Goal: Check status: Check status

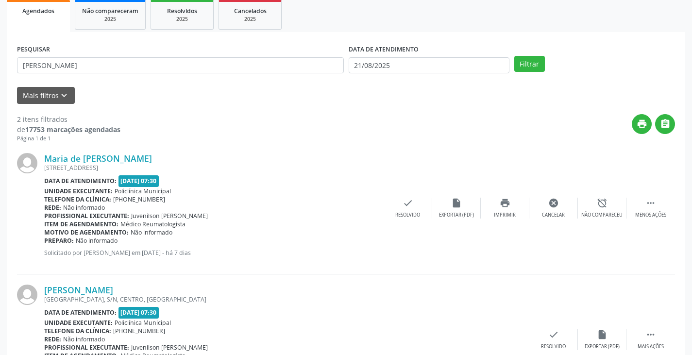
scroll to position [146, 0]
click at [262, 69] on input "[PERSON_NAME]" at bounding box center [180, 65] width 327 height 17
type input "m"
type input "luana"
click at [514, 56] on button "Filtrar" at bounding box center [529, 64] width 31 height 17
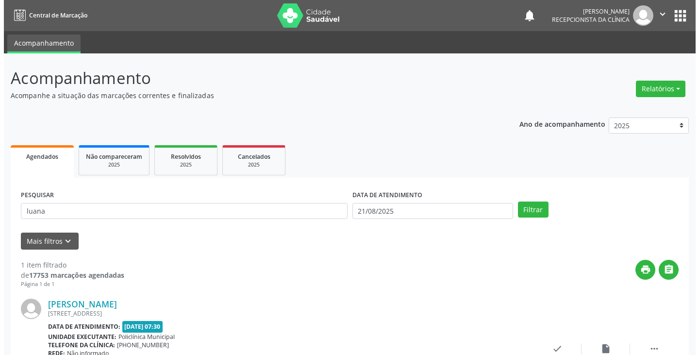
scroll to position [82, 0]
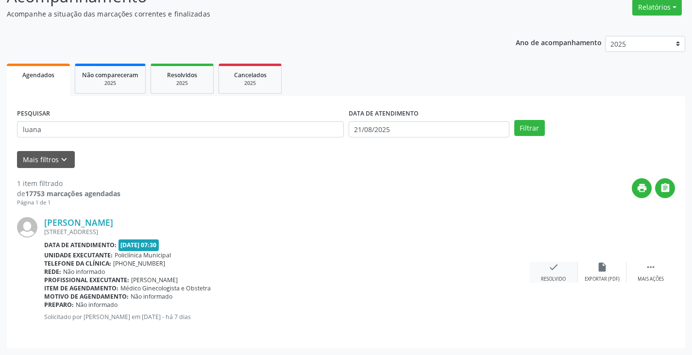
click at [553, 275] on div "check Resolvido" at bounding box center [553, 272] width 49 height 21
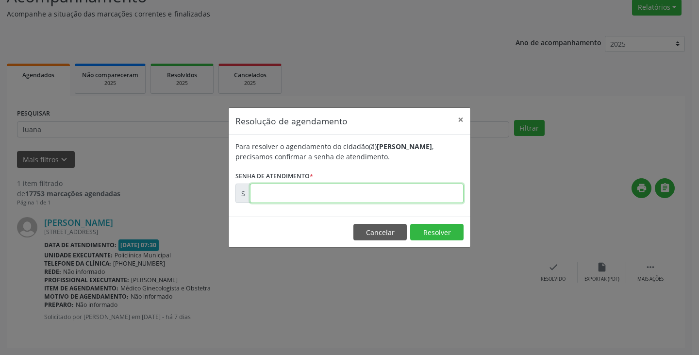
click at [400, 190] on input "text" at bounding box center [357, 193] width 214 height 19
type input "00171639"
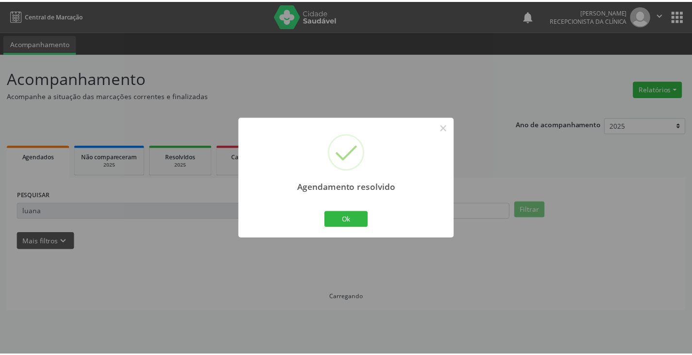
scroll to position [0, 0]
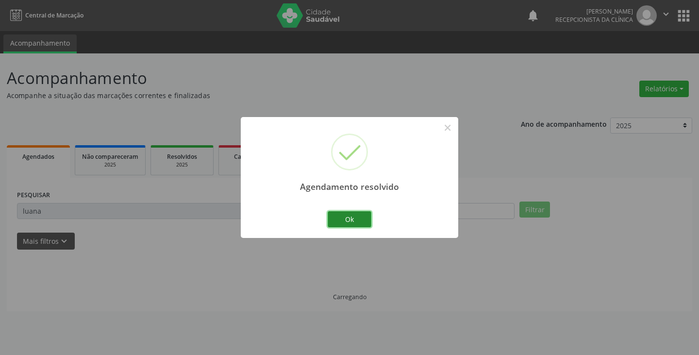
click at [355, 221] on button "Ok" at bounding box center [350, 219] width 44 height 17
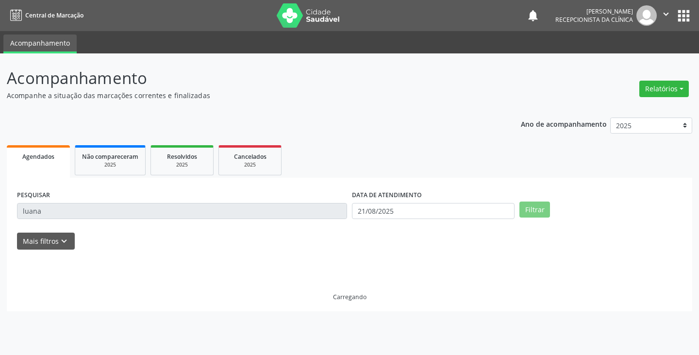
click at [314, 219] on div "PESQUISAR luana" at bounding box center [182, 207] width 335 height 38
click at [309, 210] on input "luana" at bounding box center [182, 211] width 330 height 17
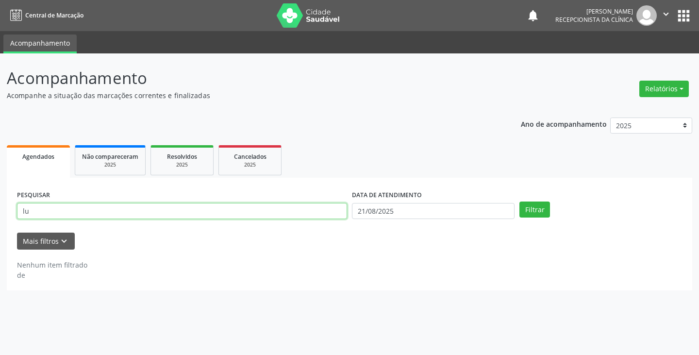
type input "l"
type input "charl"
click at [520, 202] on button "Filtrar" at bounding box center [535, 210] width 31 height 17
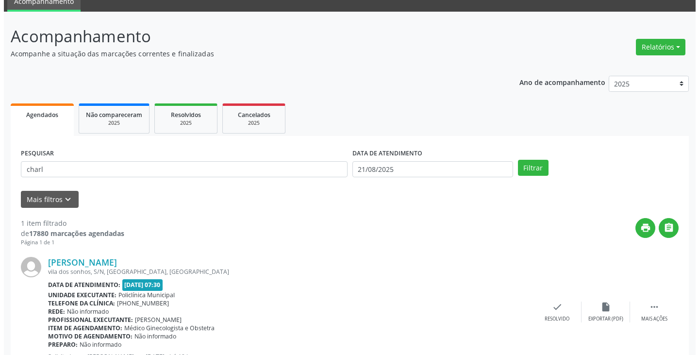
scroll to position [82, 0]
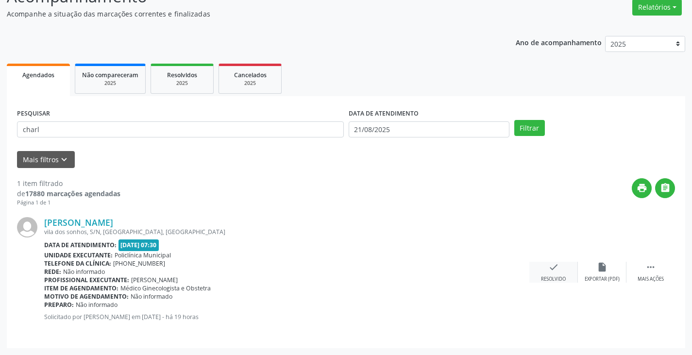
drag, startPoint x: 571, startPoint y: 271, endPoint x: 564, endPoint y: 270, distance: 6.8
click at [564, 270] on div "check Resolvido" at bounding box center [553, 272] width 49 height 21
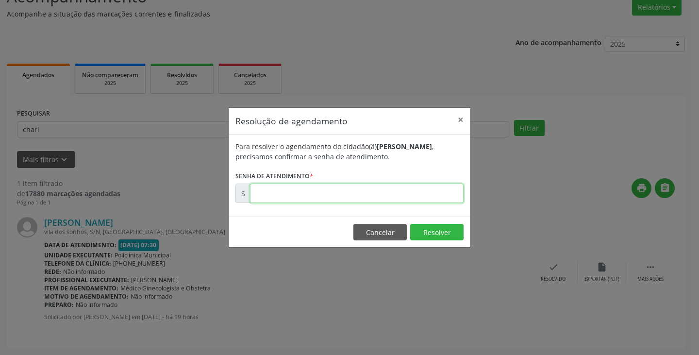
click at [396, 196] on input "text" at bounding box center [357, 193] width 214 height 19
type input "00172848"
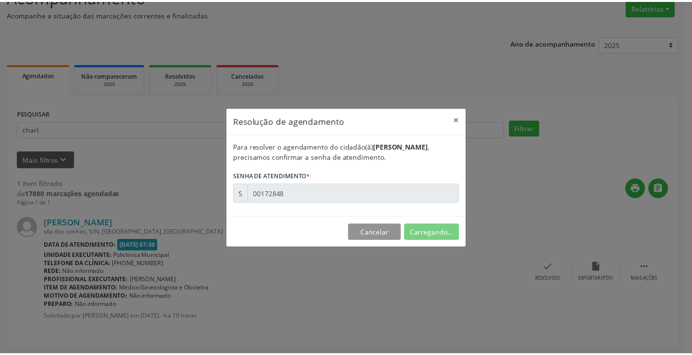
scroll to position [0, 0]
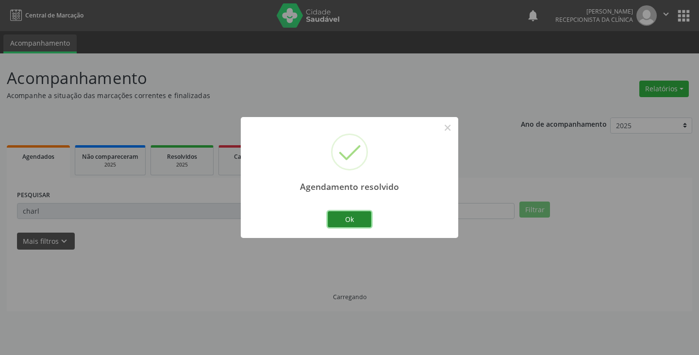
click at [365, 220] on button "Ok" at bounding box center [350, 219] width 44 height 17
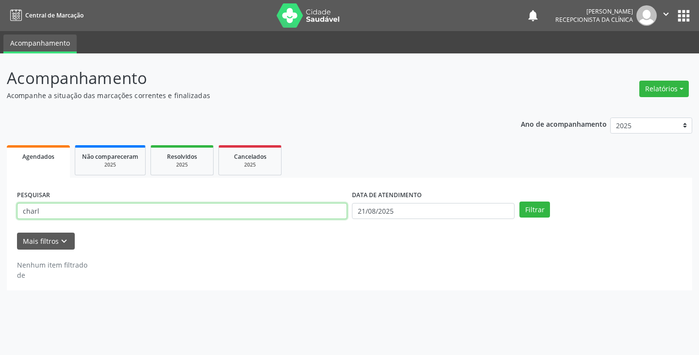
click at [321, 217] on input "charl" at bounding box center [182, 211] width 330 height 17
click at [520, 202] on button "Filtrar" at bounding box center [535, 210] width 31 height 17
click at [254, 217] on input "cana c" at bounding box center [182, 211] width 330 height 17
type input "c"
type input "[PERSON_NAME]"
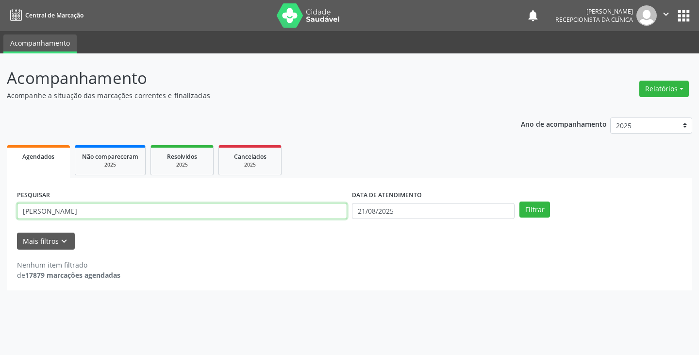
click at [520, 202] on button "Filtrar" at bounding box center [535, 210] width 31 height 17
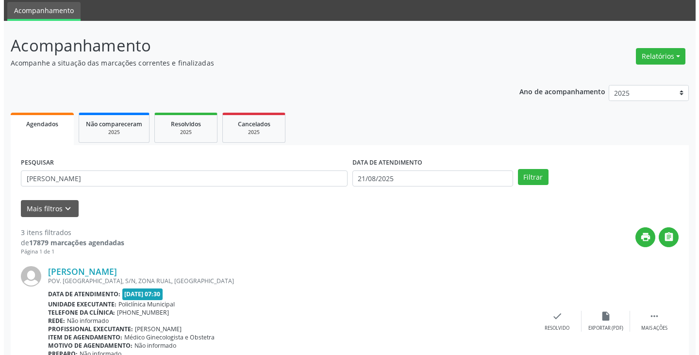
scroll to position [97, 0]
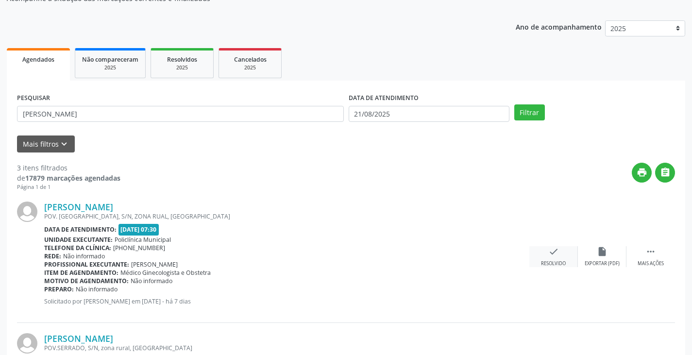
click at [550, 251] on icon "check" at bounding box center [553, 251] width 11 height 11
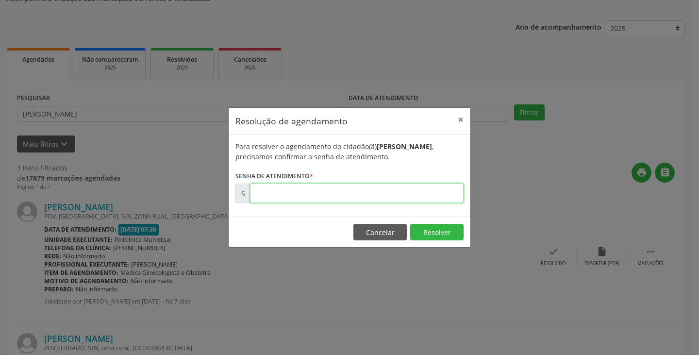
click at [438, 192] on input "text" at bounding box center [357, 193] width 214 height 19
type input "00171736"
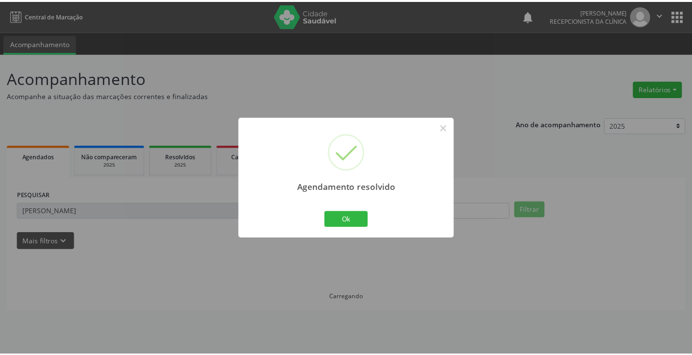
scroll to position [0, 0]
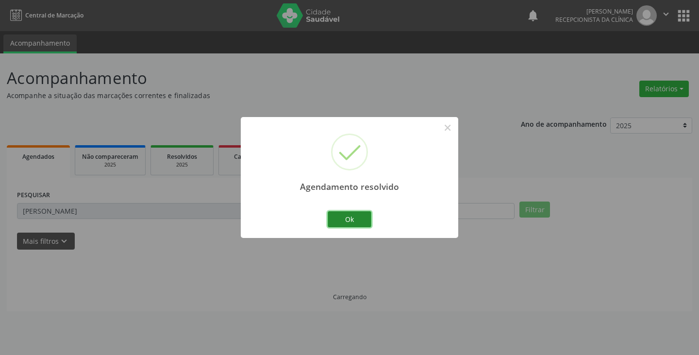
click at [353, 221] on button "Ok" at bounding box center [350, 219] width 44 height 17
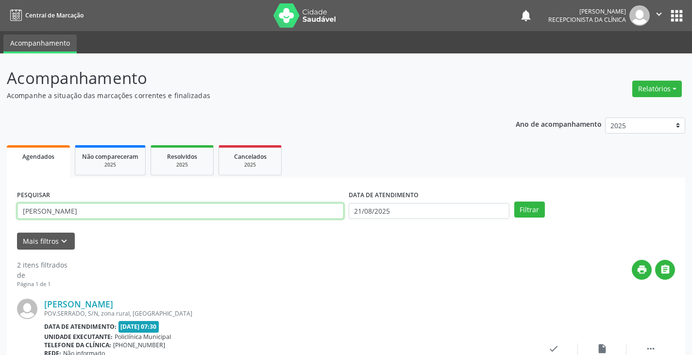
click at [321, 214] on input "[PERSON_NAME]" at bounding box center [180, 211] width 327 height 17
type input "a"
type input "bruna"
click at [514, 202] on button "Filtrar" at bounding box center [529, 210] width 31 height 17
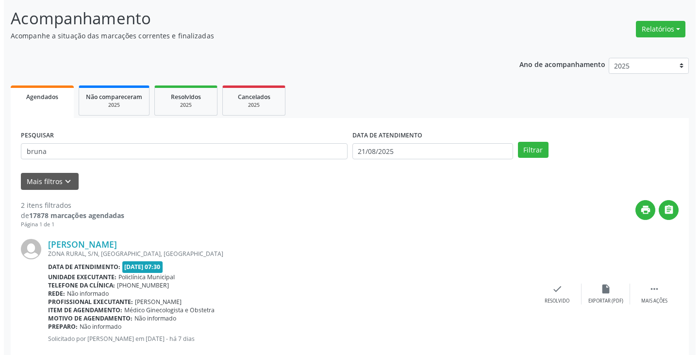
scroll to position [146, 0]
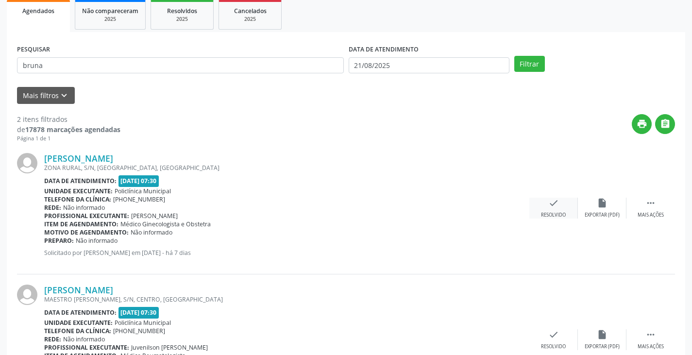
click at [549, 214] on div "Resolvido" at bounding box center [553, 215] width 25 height 7
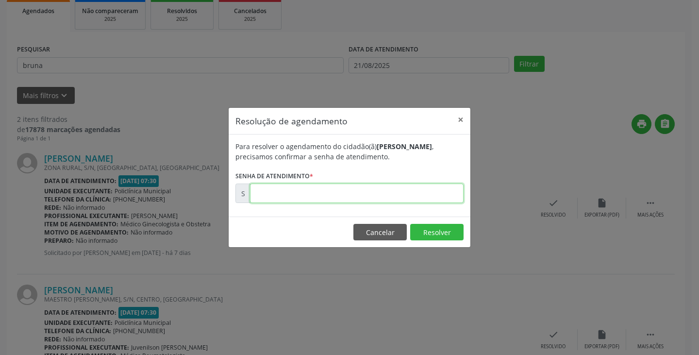
click at [415, 192] on input "text" at bounding box center [357, 193] width 214 height 19
type input "00171758"
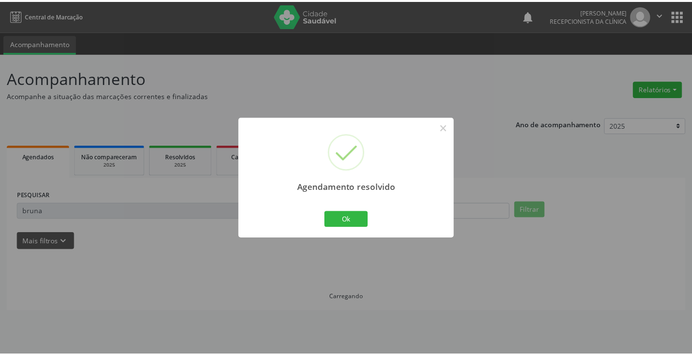
scroll to position [0, 0]
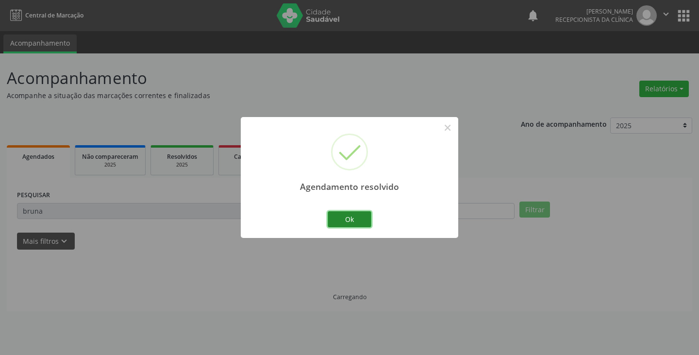
click at [346, 211] on button "Ok" at bounding box center [350, 219] width 44 height 17
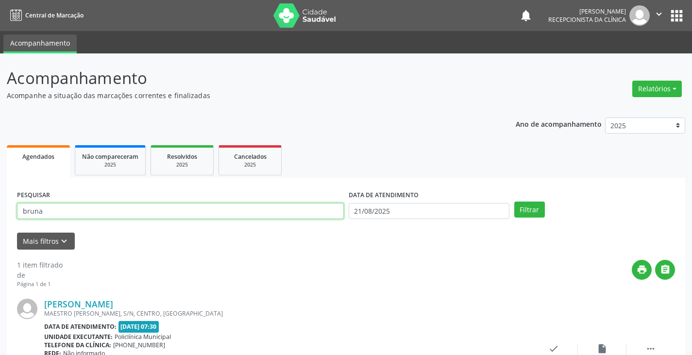
click at [316, 211] on input "bruna" at bounding box center [180, 211] width 327 height 17
type input "b"
type input "[PERSON_NAME]"
click at [514, 202] on button "Filtrar" at bounding box center [529, 210] width 31 height 17
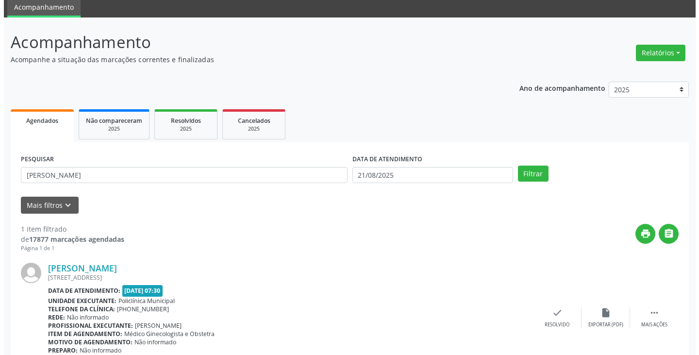
scroll to position [82, 0]
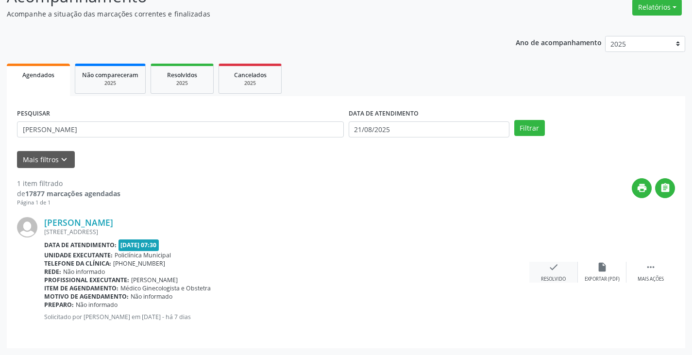
click at [548, 270] on icon "check" at bounding box center [553, 267] width 11 height 11
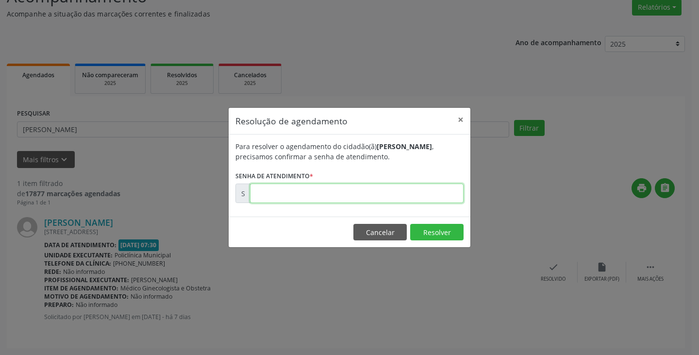
click at [451, 194] on input "text" at bounding box center [357, 193] width 214 height 19
type input "00171651"
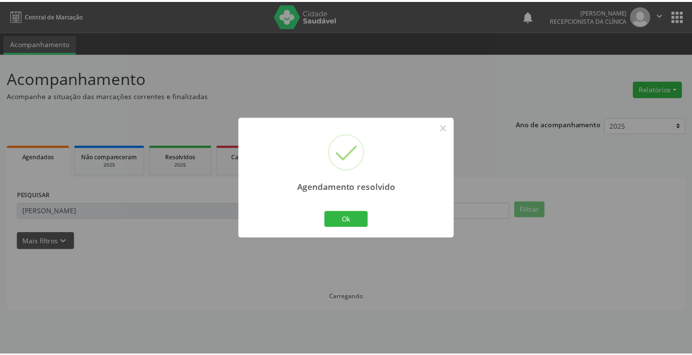
scroll to position [0, 0]
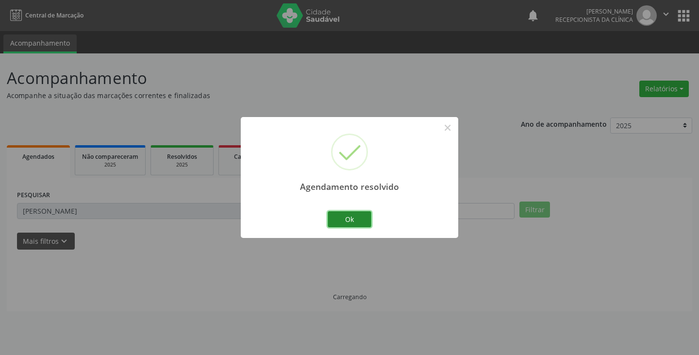
click at [342, 212] on button "Ok" at bounding box center [350, 219] width 44 height 17
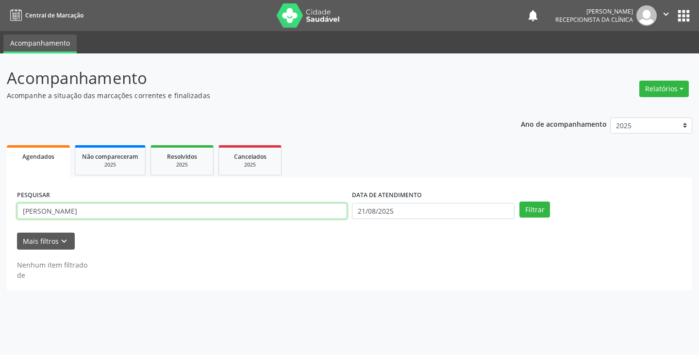
click at [322, 214] on input "[PERSON_NAME]" at bounding box center [182, 211] width 330 height 17
type input "i"
type input "edi"
click at [520, 202] on button "Filtrar" at bounding box center [535, 210] width 31 height 17
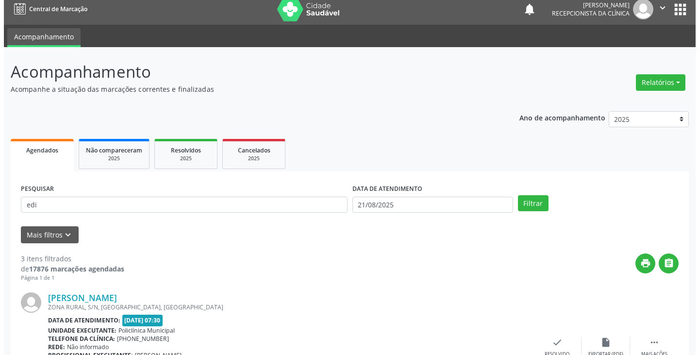
scroll to position [146, 0]
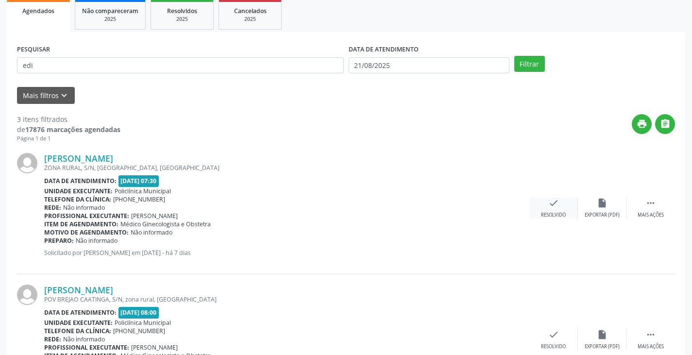
click at [555, 205] on icon "check" at bounding box center [553, 203] width 11 height 11
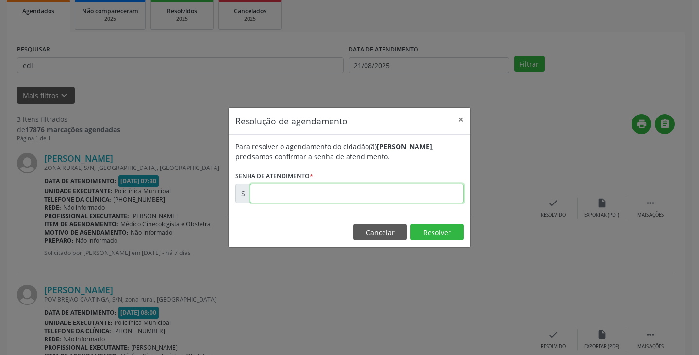
click at [348, 194] on input "text" at bounding box center [357, 193] width 214 height 19
type input "00171717"
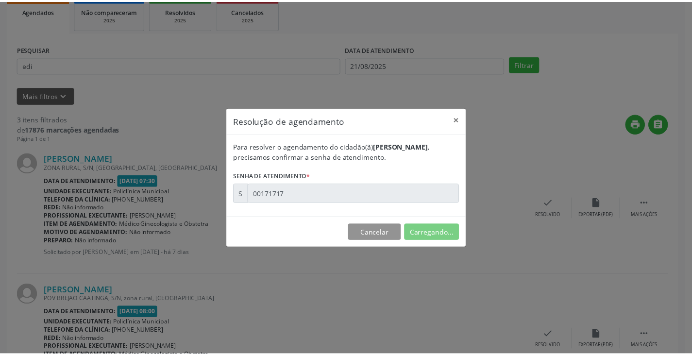
scroll to position [0, 0]
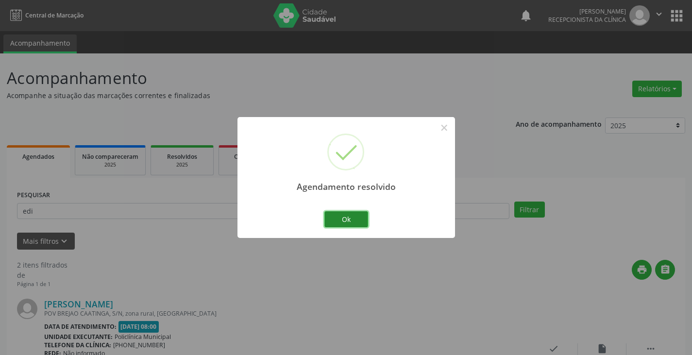
click at [341, 218] on button "Ok" at bounding box center [346, 219] width 44 height 17
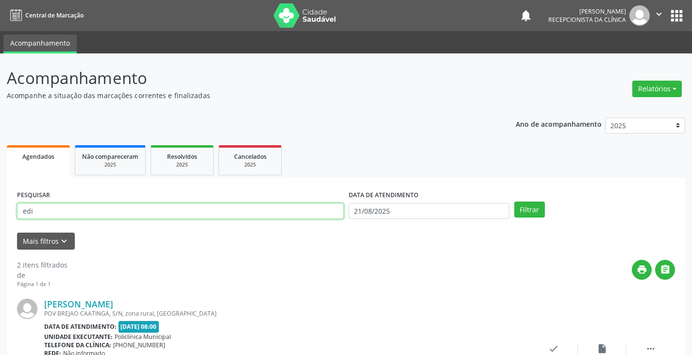
click at [334, 214] on input "edi" at bounding box center [180, 211] width 327 height 17
type input "e"
type input "d"
type input "celi"
click at [514, 202] on button "Filtrar" at bounding box center [529, 210] width 31 height 17
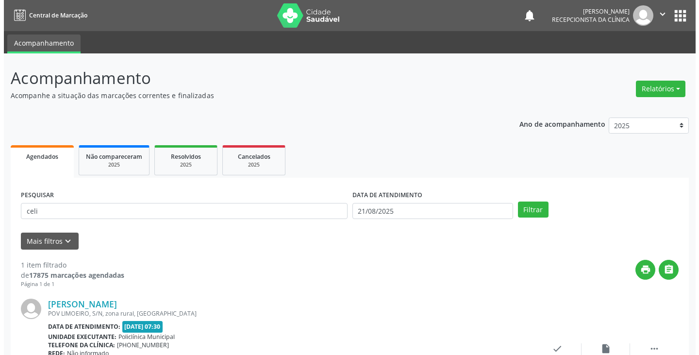
scroll to position [82, 0]
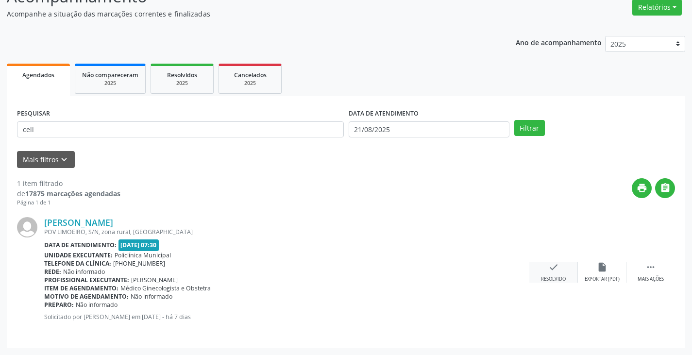
click at [553, 270] on icon "check" at bounding box center [553, 267] width 11 height 11
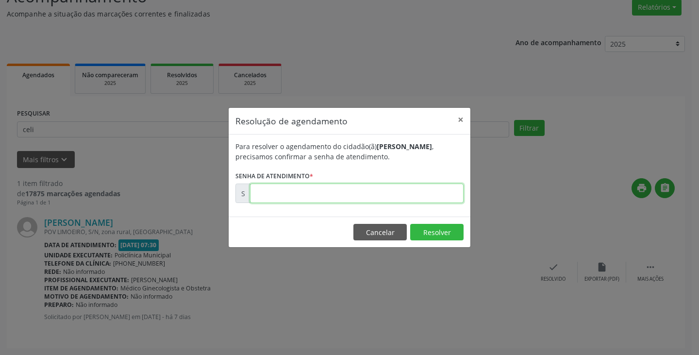
click at [412, 196] on input "text" at bounding box center [357, 193] width 214 height 19
type input "00171678"
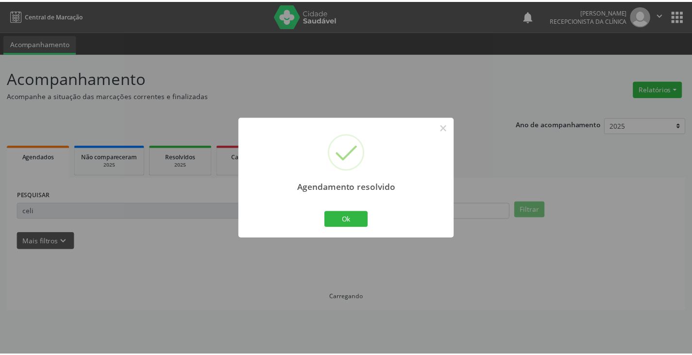
scroll to position [0, 0]
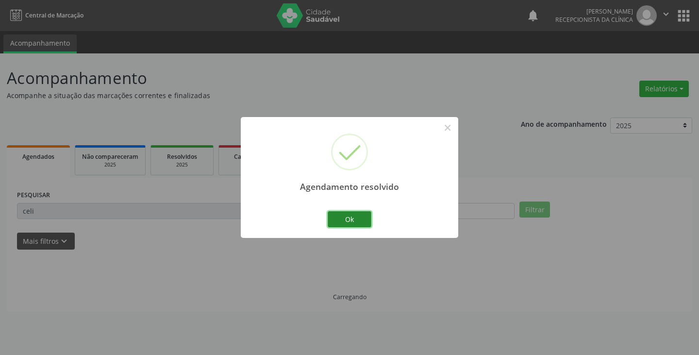
click at [356, 223] on button "Ok" at bounding box center [350, 219] width 44 height 17
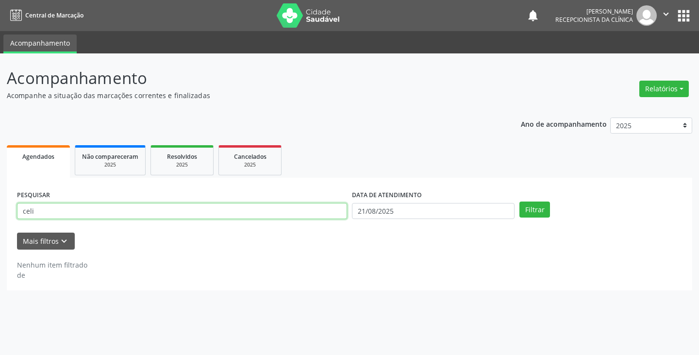
click at [331, 211] on input "celi" at bounding box center [182, 211] width 330 height 17
type input "c"
type input "vald"
click at [520, 202] on button "Filtrar" at bounding box center [535, 210] width 31 height 17
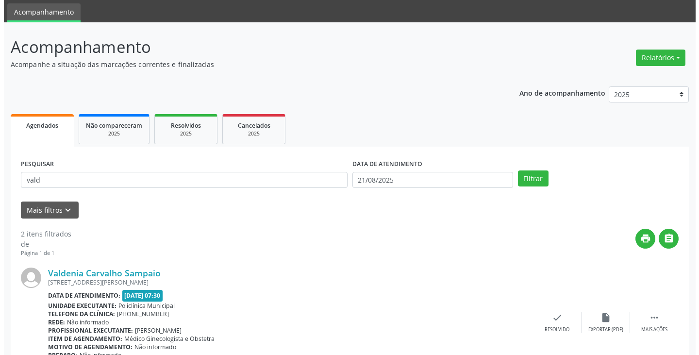
scroll to position [146, 0]
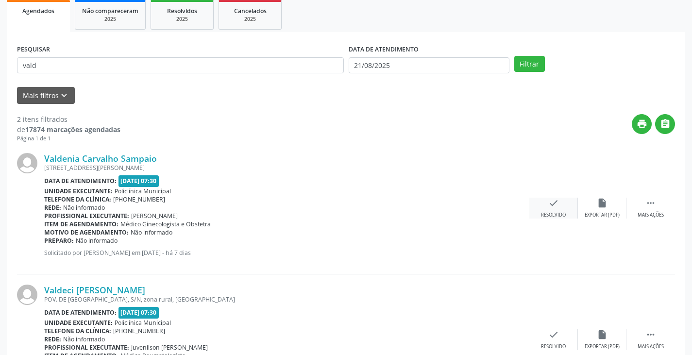
click at [551, 205] on icon "check" at bounding box center [553, 203] width 11 height 11
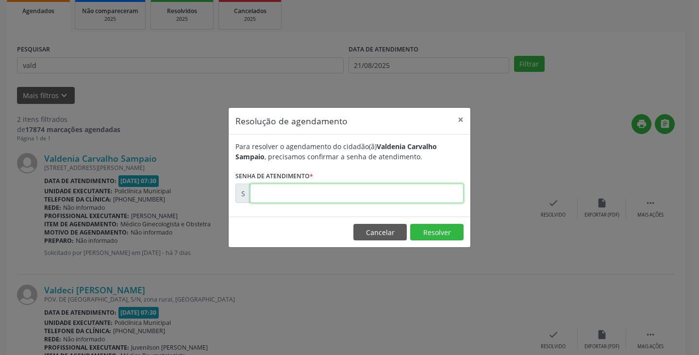
click at [416, 196] on input "text" at bounding box center [357, 193] width 214 height 19
type input "00171664"
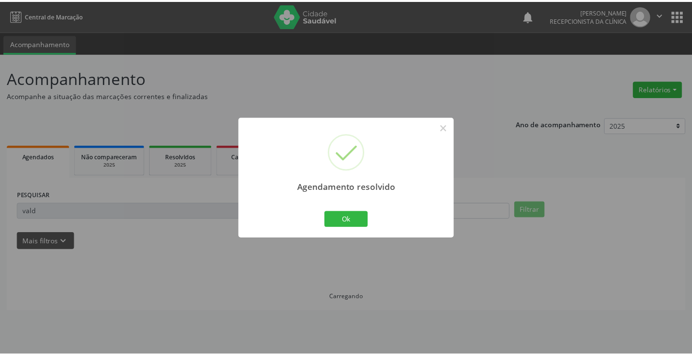
scroll to position [0, 0]
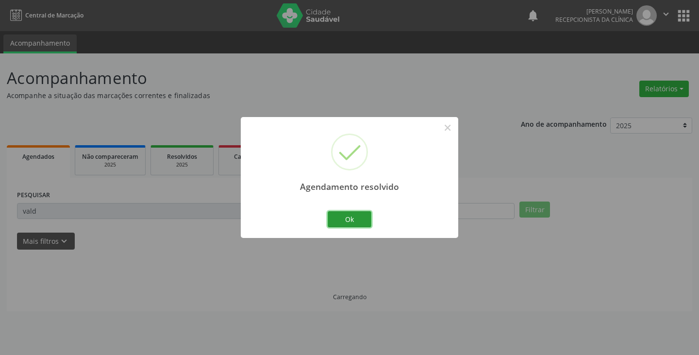
drag, startPoint x: 362, startPoint y: 224, endPoint x: 356, endPoint y: 222, distance: 6.1
click at [361, 224] on button "Ok" at bounding box center [350, 219] width 44 height 17
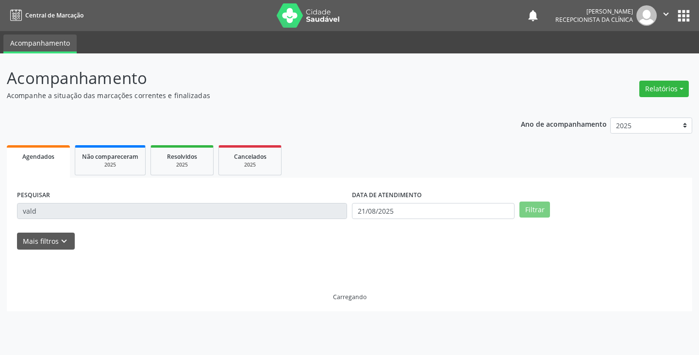
click at [327, 209] on input "vald" at bounding box center [182, 211] width 330 height 17
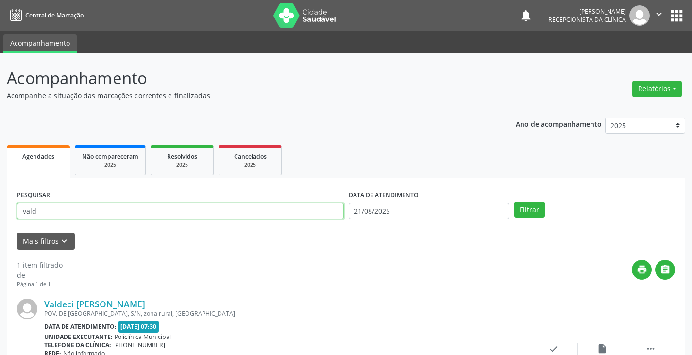
click at [327, 209] on input "vald" at bounding box center [180, 211] width 327 height 17
type input "v"
type input "lind"
click at [514, 202] on button "Filtrar" at bounding box center [529, 210] width 31 height 17
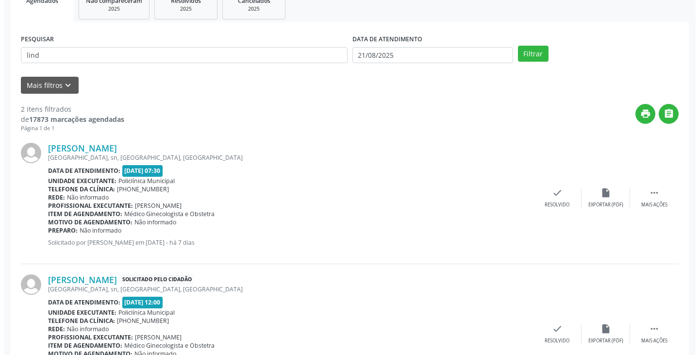
scroll to position [194, 0]
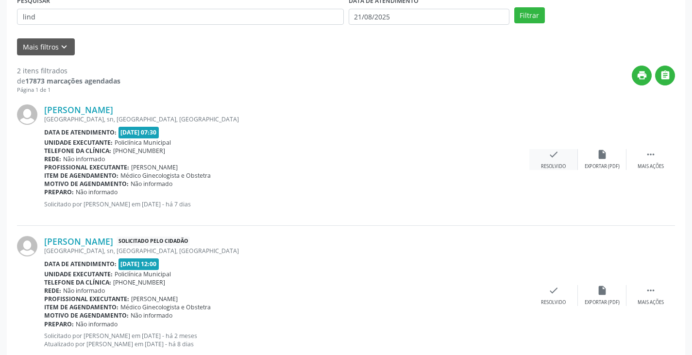
click at [554, 167] on div "Resolvido" at bounding box center [553, 166] width 25 height 7
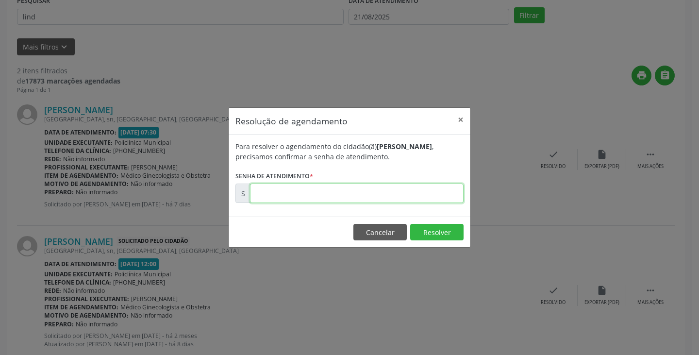
click at [439, 194] on input "text" at bounding box center [357, 193] width 214 height 19
type input "00171660"
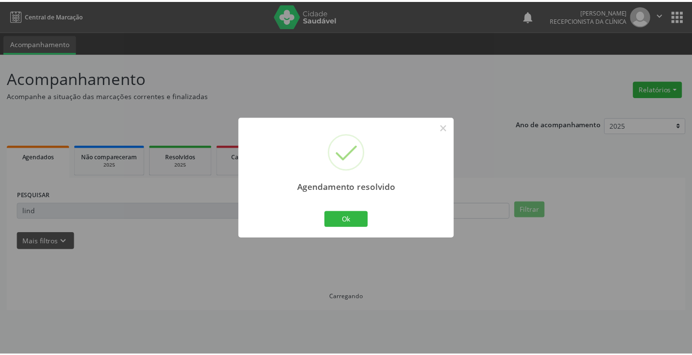
scroll to position [0, 0]
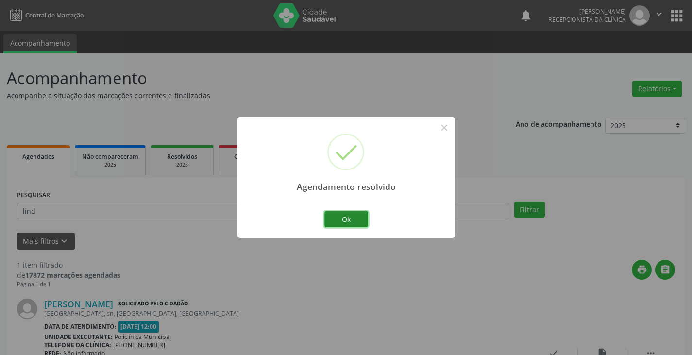
click at [341, 222] on button "Ok" at bounding box center [346, 219] width 44 height 17
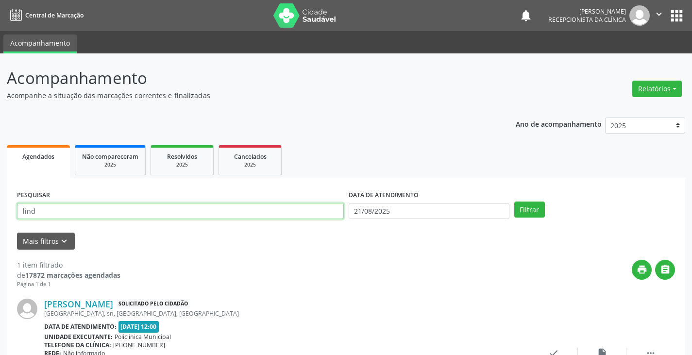
click at [322, 213] on input "lind" at bounding box center [180, 211] width 327 height 17
type input "l"
type input "euri"
click at [514, 202] on button "Filtrar" at bounding box center [529, 210] width 31 height 17
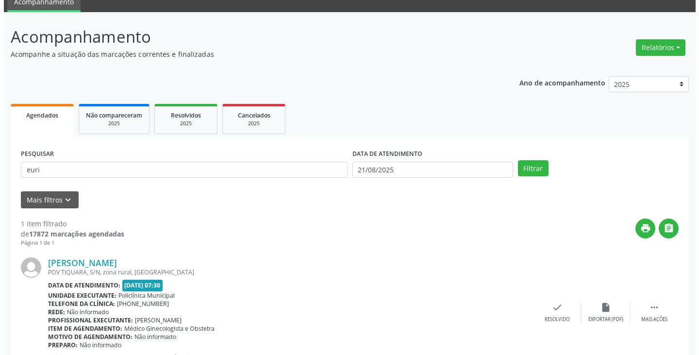
scroll to position [82, 0]
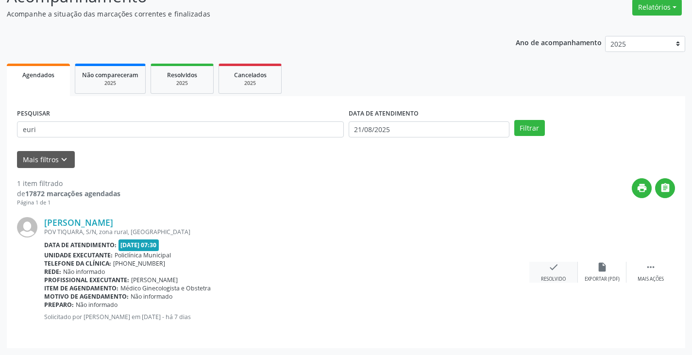
click at [557, 270] on icon "check" at bounding box center [553, 267] width 11 height 11
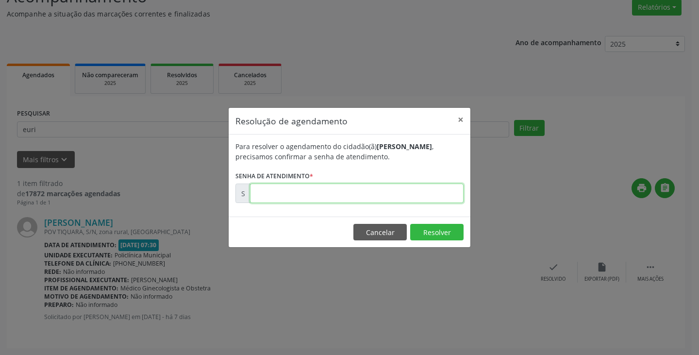
click at [435, 194] on input "text" at bounding box center [357, 193] width 214 height 19
type input "00171658"
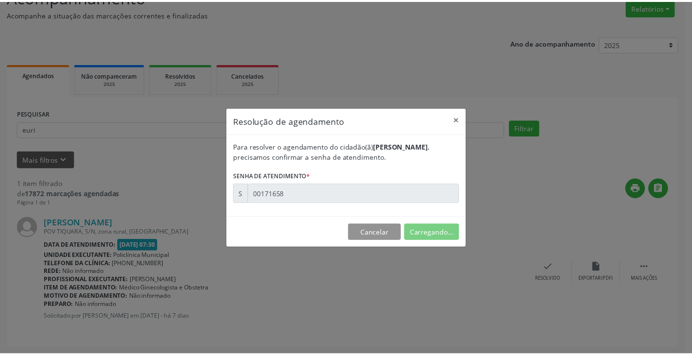
scroll to position [0, 0]
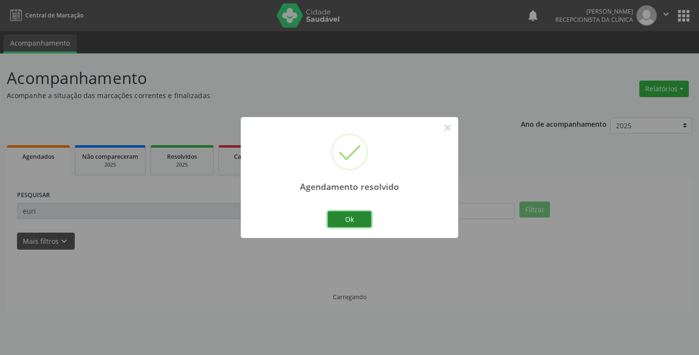
click at [354, 218] on button "Ok" at bounding box center [350, 219] width 44 height 17
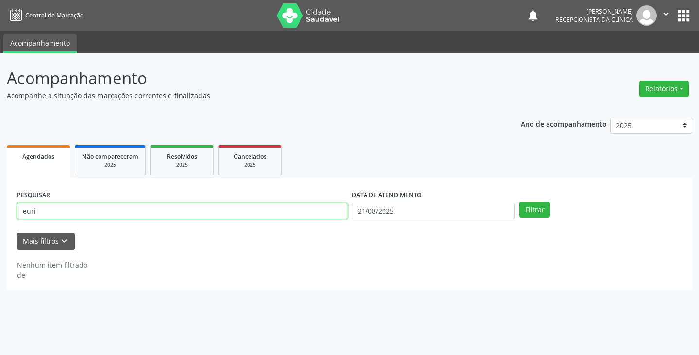
click at [328, 206] on input "euri" at bounding box center [182, 211] width 330 height 17
type input "e"
type input "neli"
click at [520, 202] on button "Filtrar" at bounding box center [535, 210] width 31 height 17
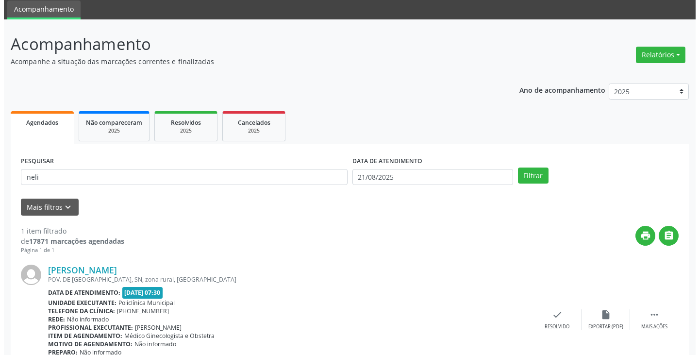
scroll to position [82, 0]
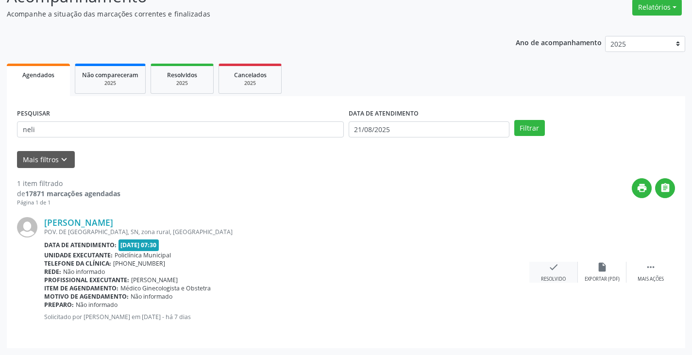
click at [549, 271] on icon "check" at bounding box center [553, 267] width 11 height 11
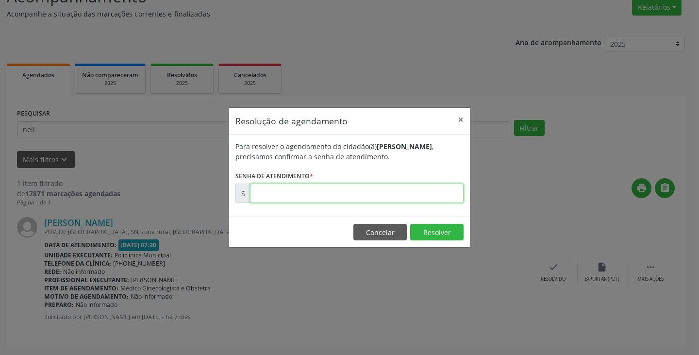
click at [397, 197] on input "text" at bounding box center [357, 193] width 214 height 19
type input "00171695"
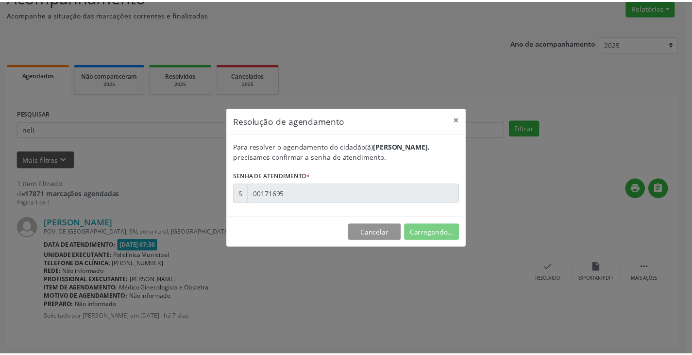
scroll to position [0, 0]
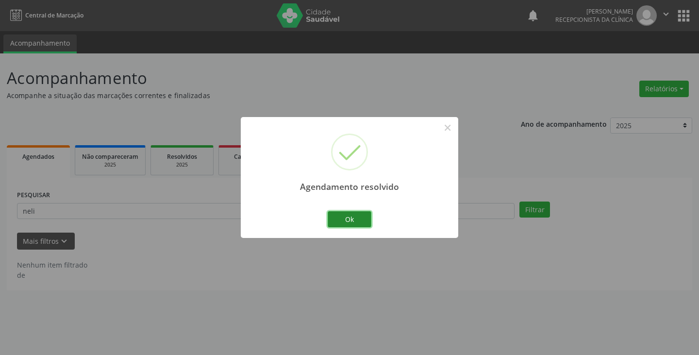
click at [354, 220] on button "Ok" at bounding box center [350, 219] width 44 height 17
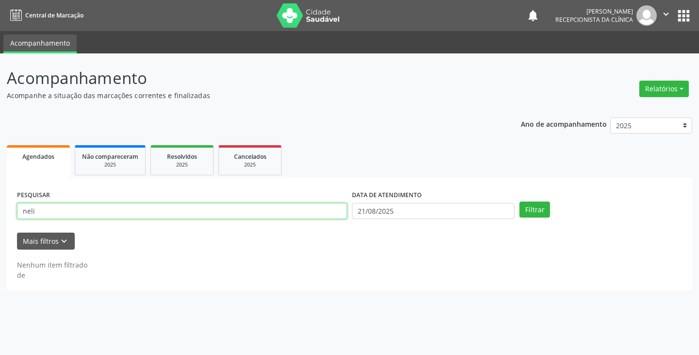
click at [296, 205] on input "neli" at bounding box center [182, 211] width 330 height 17
type input "n"
type input "tais"
click at [520, 202] on button "Filtrar" at bounding box center [535, 210] width 31 height 17
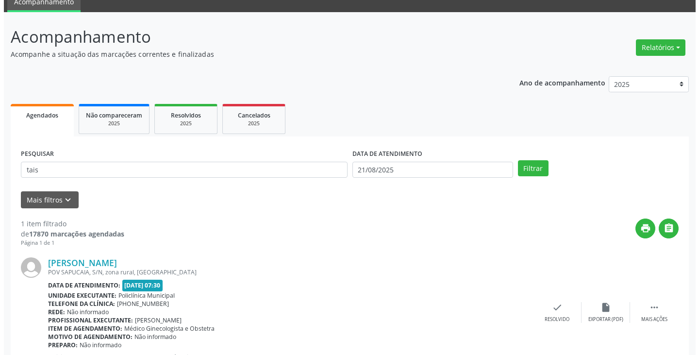
scroll to position [82, 0]
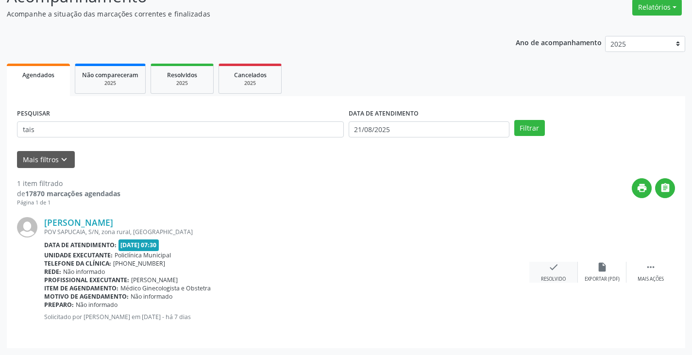
click at [550, 267] on icon "check" at bounding box center [553, 267] width 11 height 11
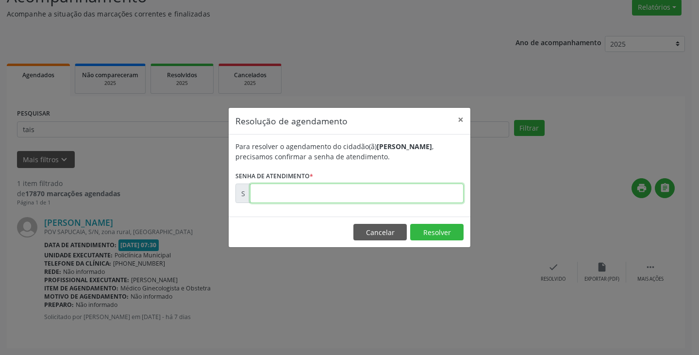
click at [448, 198] on input "text" at bounding box center [357, 193] width 214 height 19
type input "00171652"
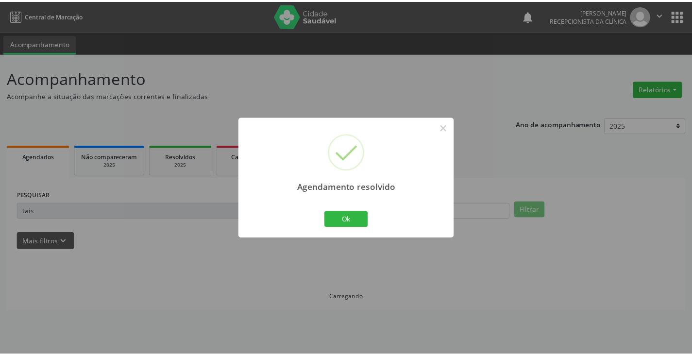
scroll to position [0, 0]
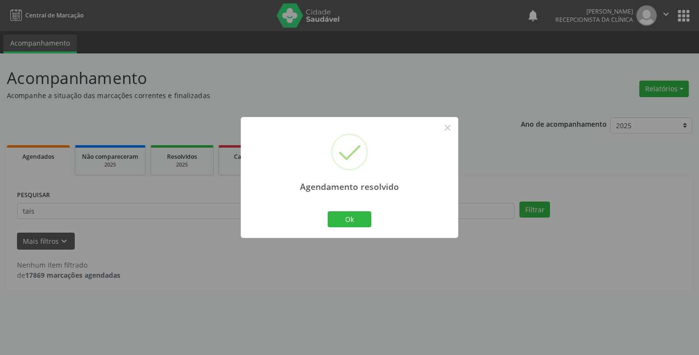
click at [362, 210] on div "Ok Cancel" at bounding box center [350, 219] width 48 height 20
drag, startPoint x: 344, startPoint y: 226, endPoint x: 322, endPoint y: 214, distance: 25.2
click at [342, 224] on button "Ok" at bounding box center [350, 219] width 44 height 17
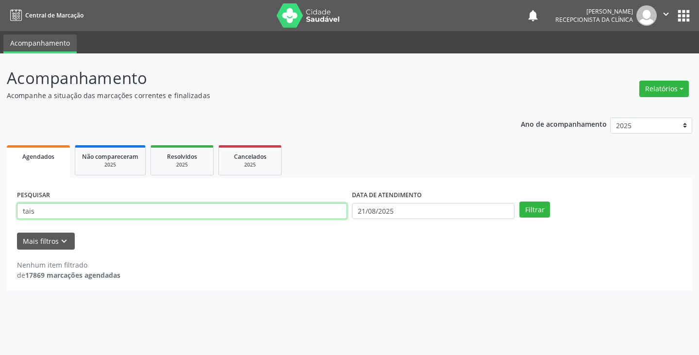
click at [313, 214] on input "tais" at bounding box center [182, 211] width 330 height 17
type input "t"
type input "[PERSON_NAME]"
click at [520, 202] on button "Filtrar" at bounding box center [535, 210] width 31 height 17
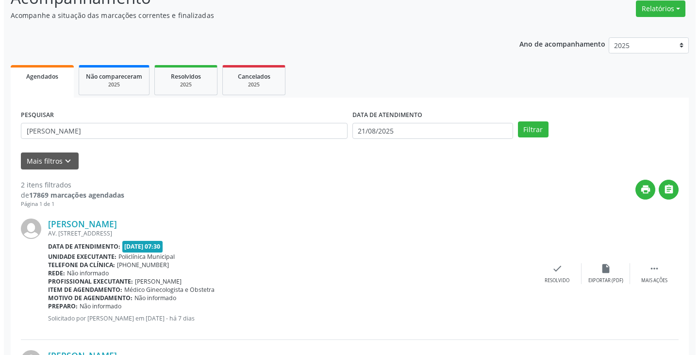
scroll to position [194, 0]
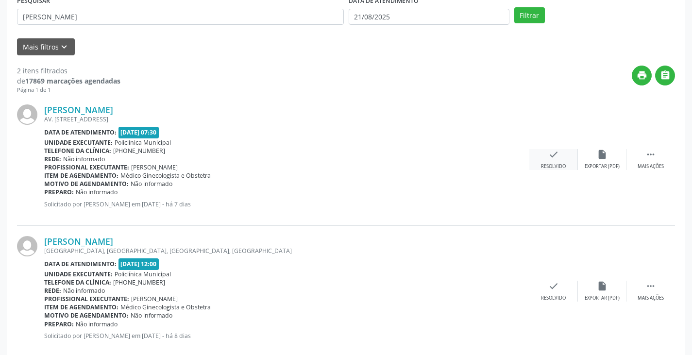
click at [550, 164] on div "Resolvido" at bounding box center [553, 166] width 25 height 7
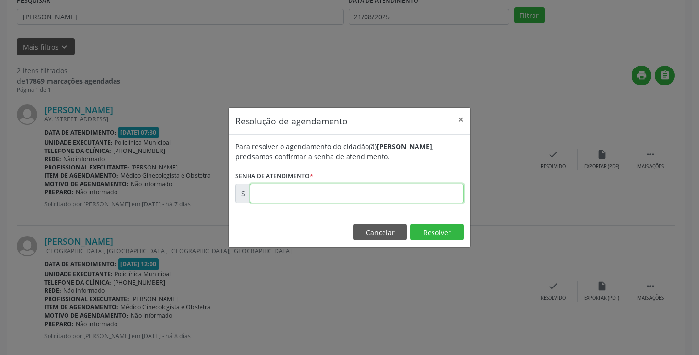
click at [428, 194] on input "text" at bounding box center [357, 193] width 214 height 19
type input "00171804"
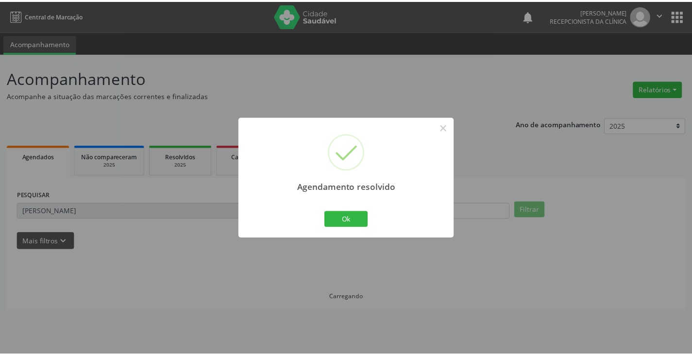
scroll to position [0, 0]
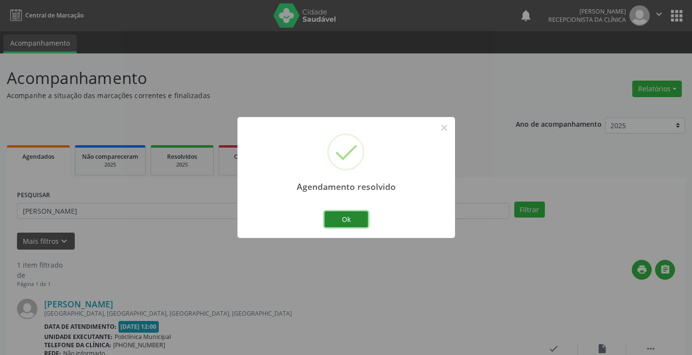
click at [366, 220] on button "Ok" at bounding box center [346, 219] width 44 height 17
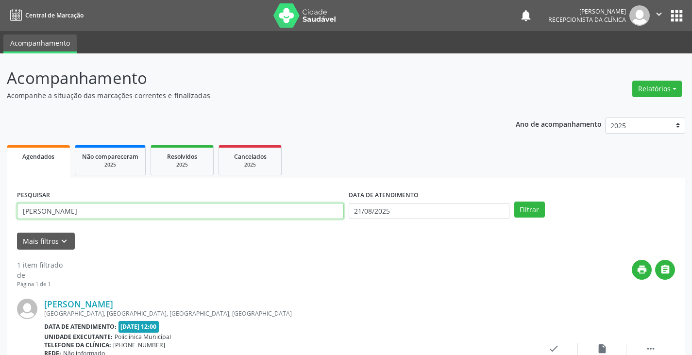
click at [303, 216] on input "[PERSON_NAME]" at bounding box center [180, 211] width 327 height 17
type input "l"
type input "josim"
click at [514, 202] on button "Filtrar" at bounding box center [529, 210] width 31 height 17
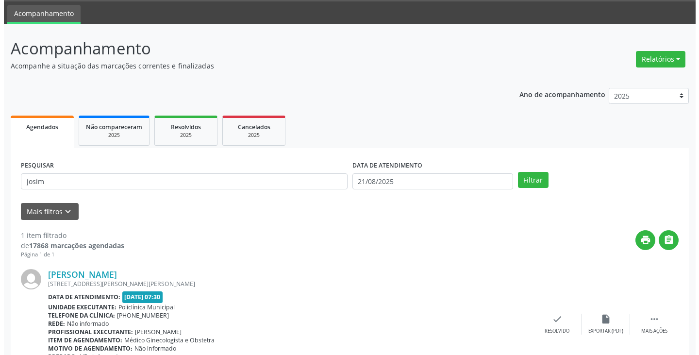
scroll to position [82, 0]
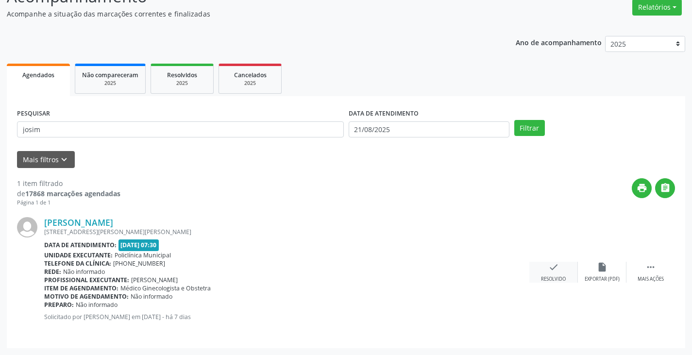
click at [551, 268] on icon "check" at bounding box center [553, 267] width 11 height 11
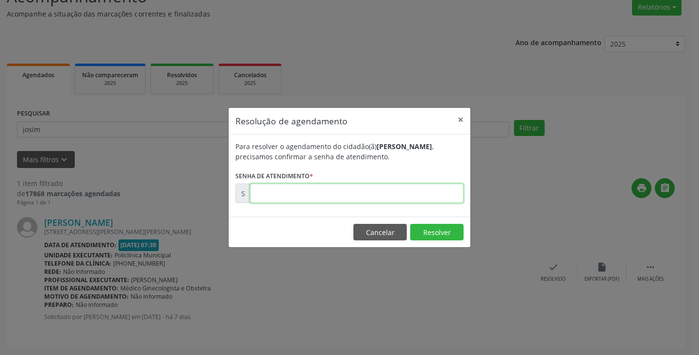
click at [429, 193] on input "text" at bounding box center [357, 193] width 214 height 19
type input "00171731"
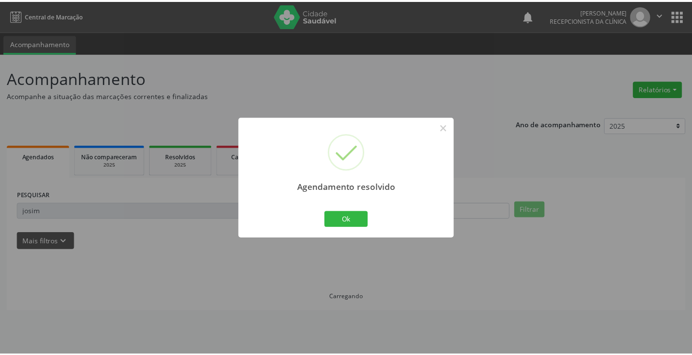
scroll to position [0, 0]
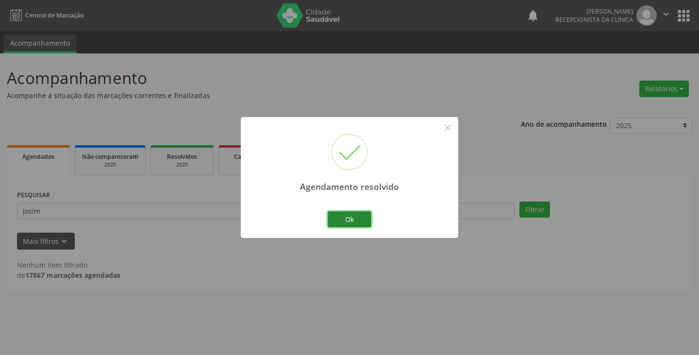
click at [341, 216] on button "Ok" at bounding box center [350, 219] width 44 height 17
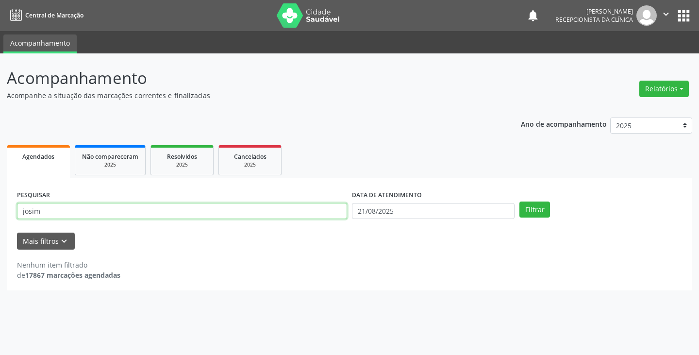
click at [270, 212] on input "josim" at bounding box center [182, 211] width 330 height 17
type input "j"
type input "alice"
click at [520, 202] on button "Filtrar" at bounding box center [535, 210] width 31 height 17
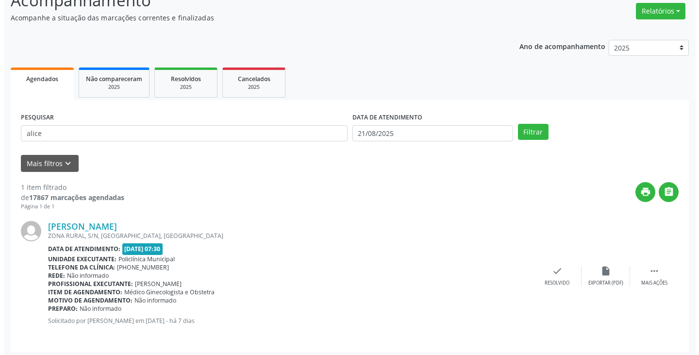
scroll to position [82, 0]
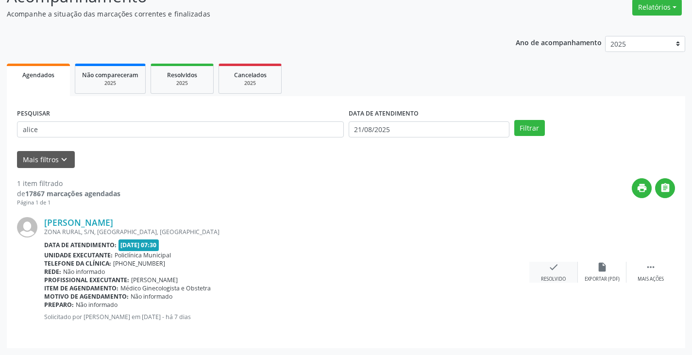
click at [554, 269] on icon "check" at bounding box center [553, 267] width 11 height 11
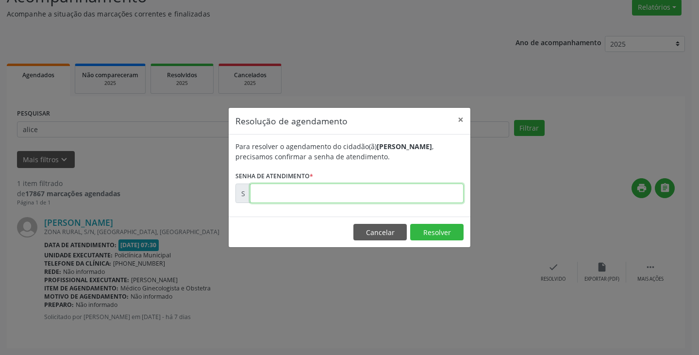
click at [448, 194] on input "text" at bounding box center [357, 193] width 214 height 19
type input "00171719"
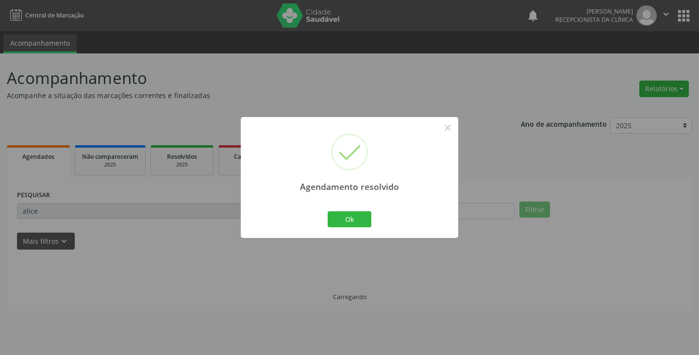
scroll to position [0, 0]
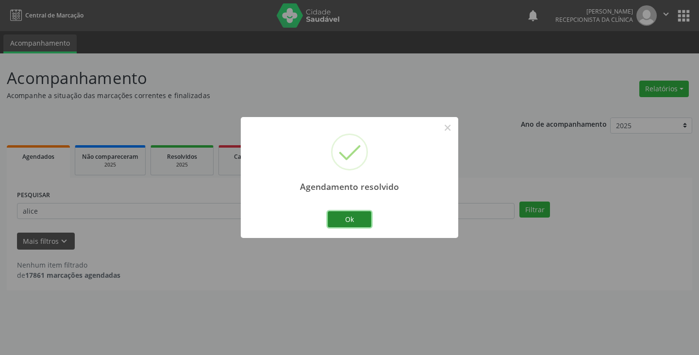
click at [361, 213] on button "Ok" at bounding box center [350, 219] width 44 height 17
